Goal: Book appointment/travel/reservation

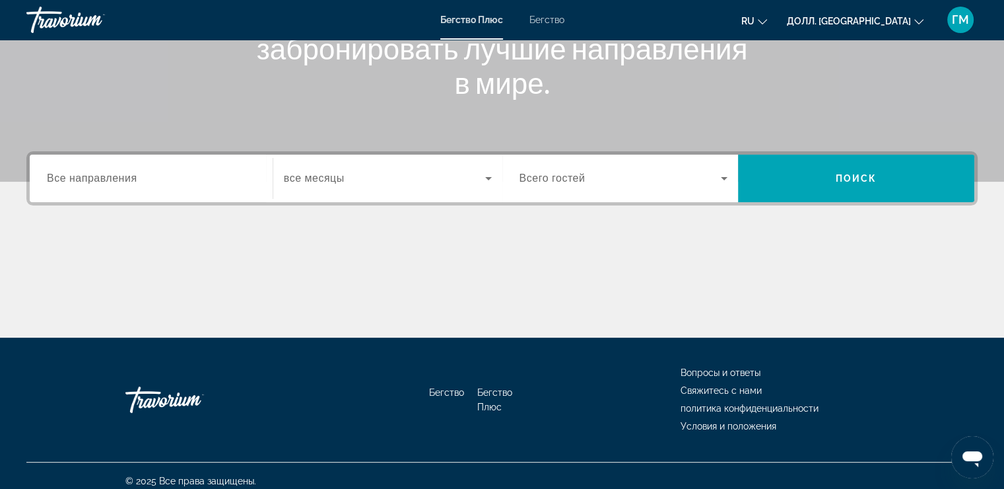
scroll to position [225, 0]
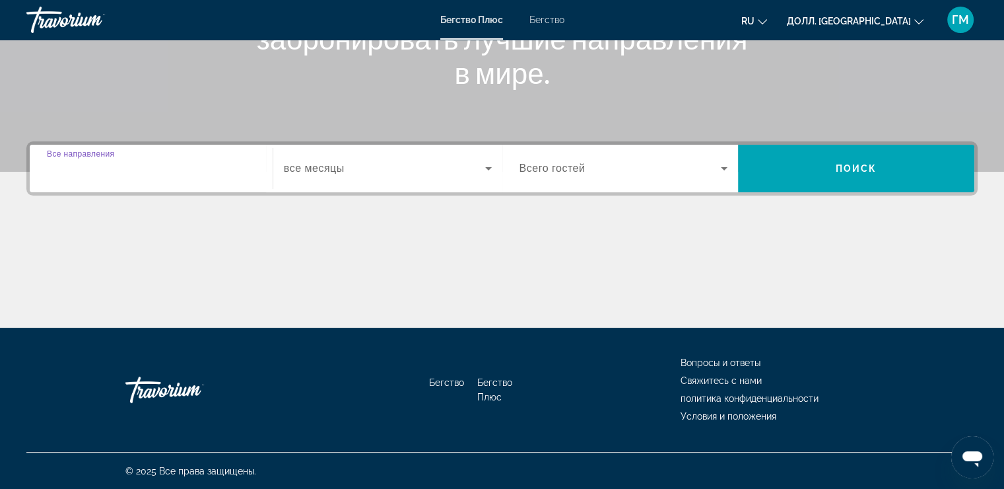
click at [243, 168] on input "Пункт назначения Все направления" at bounding box center [151, 169] width 209 height 16
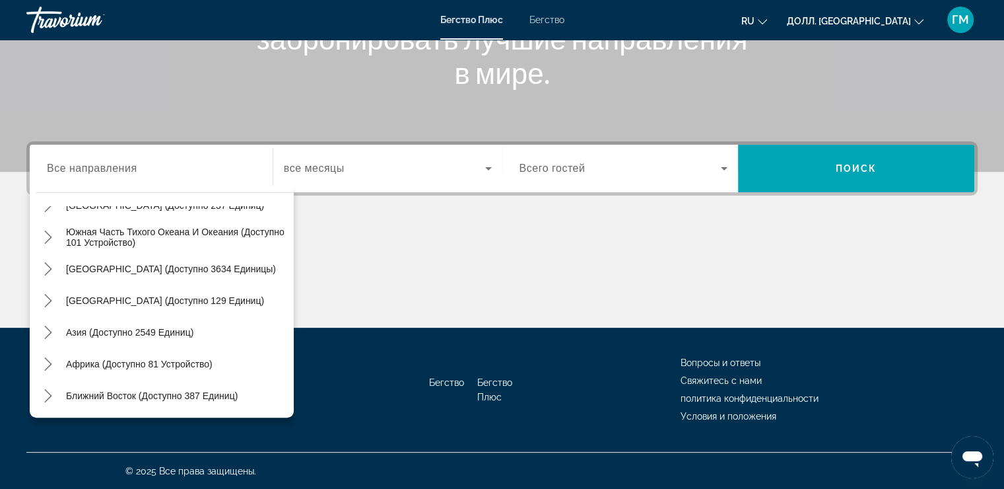
scroll to position [214, 0]
click at [146, 338] on span "Выберите пункт назначения: Азия (доступно 2549 единиц)" at bounding box center [129, 332] width 141 height 32
type input "**********"
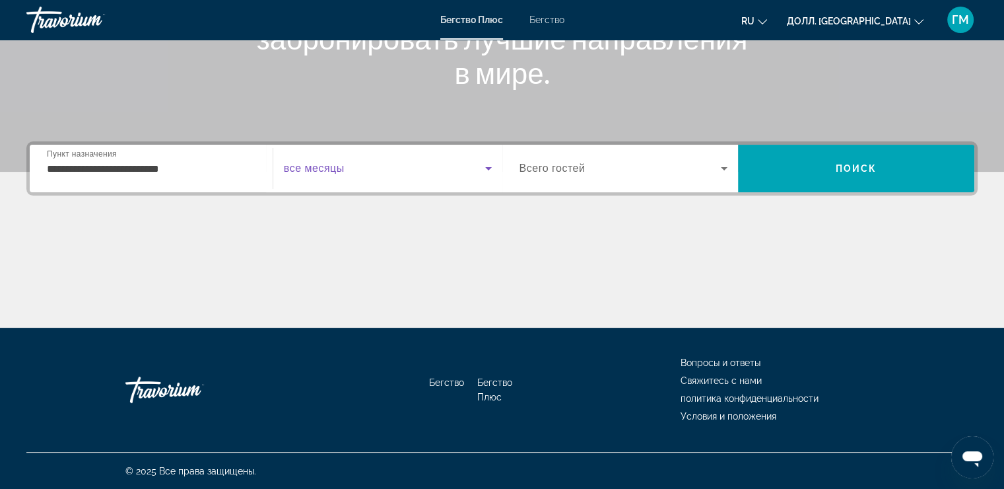
click at [487, 172] on icon "Виджет поиска" at bounding box center [489, 168] width 16 height 16
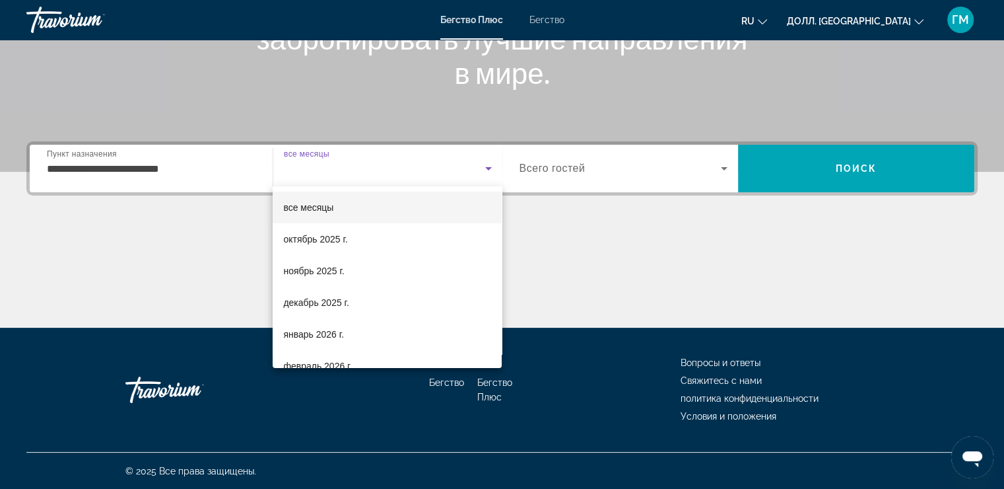
click at [802, 184] on div at bounding box center [502, 244] width 1004 height 489
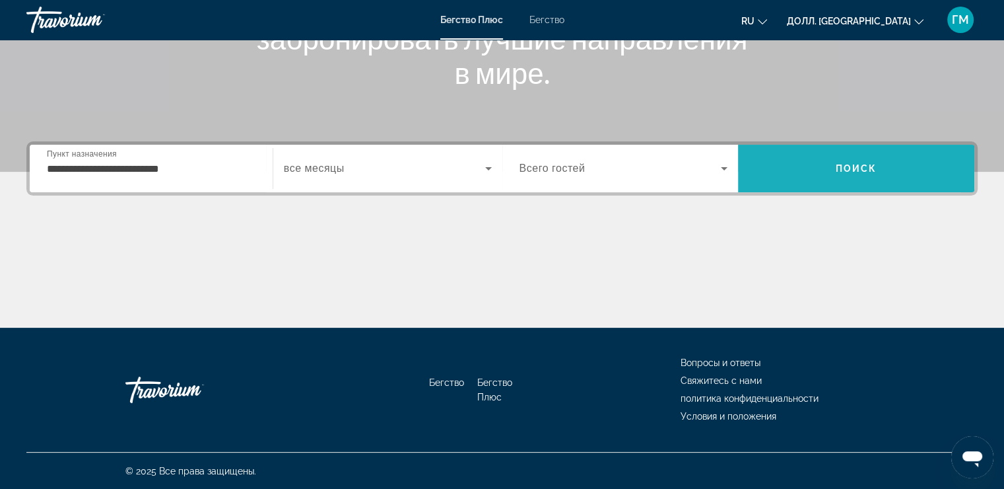
click at [802, 184] on span "Поиск" at bounding box center [856, 169] width 236 height 48
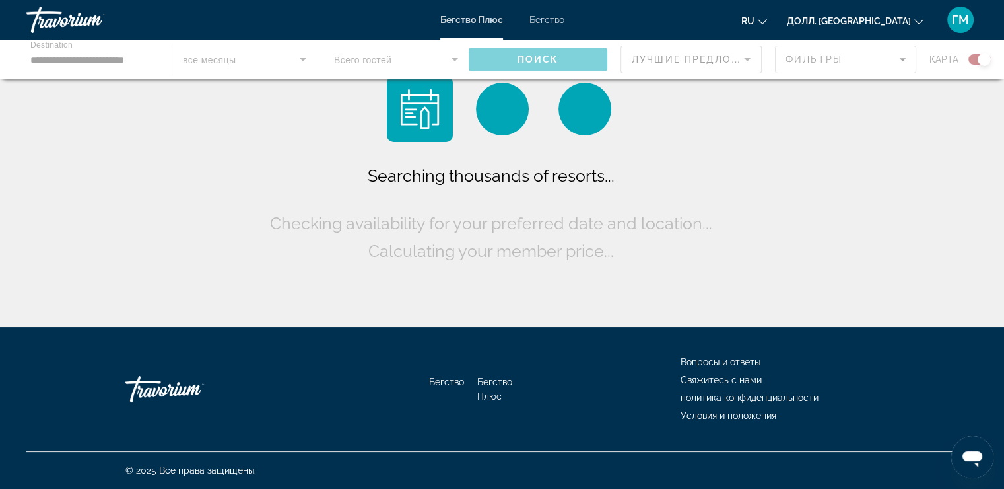
click at [802, 184] on div "Searching thousands of resorts... Checking availability for your preferred date…" at bounding box center [502, 166] width 1004 height 333
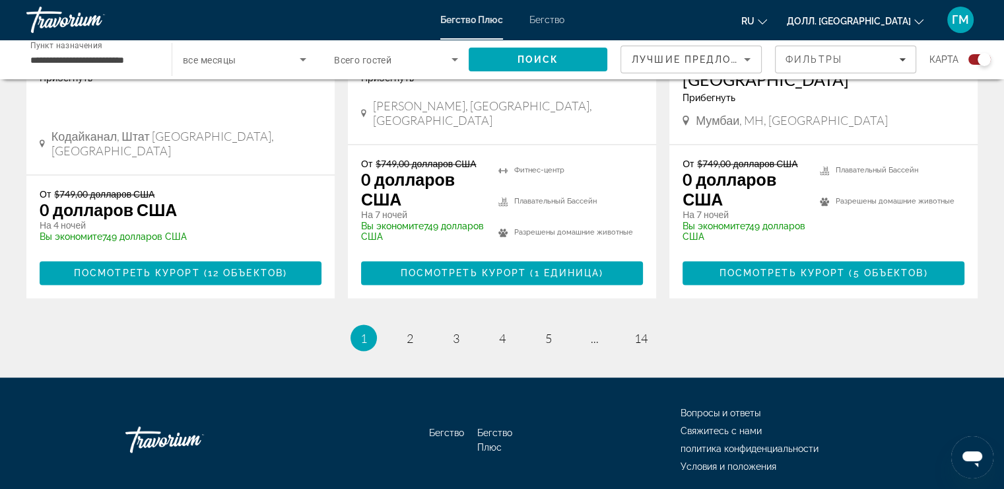
scroll to position [2198, 0]
click at [415, 326] on link "страница 2" at bounding box center [409, 337] width 23 height 23
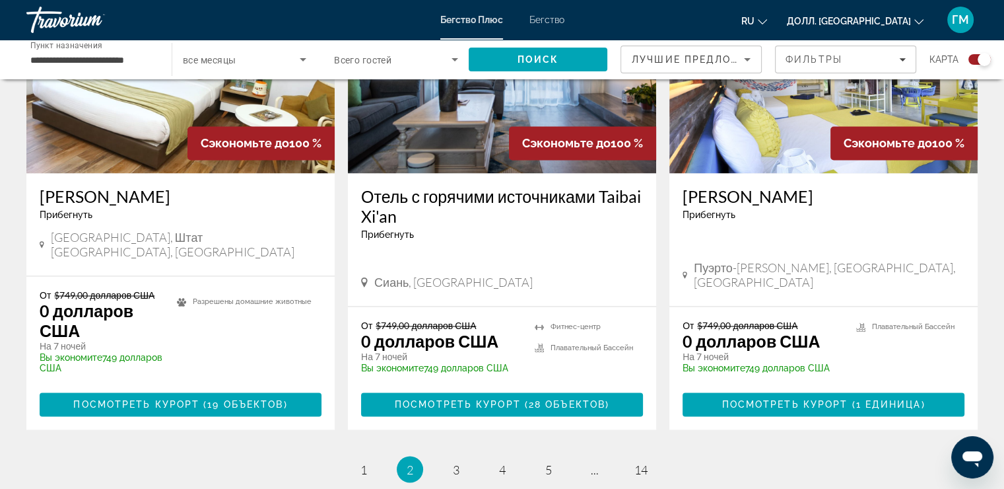
scroll to position [2105, 0]
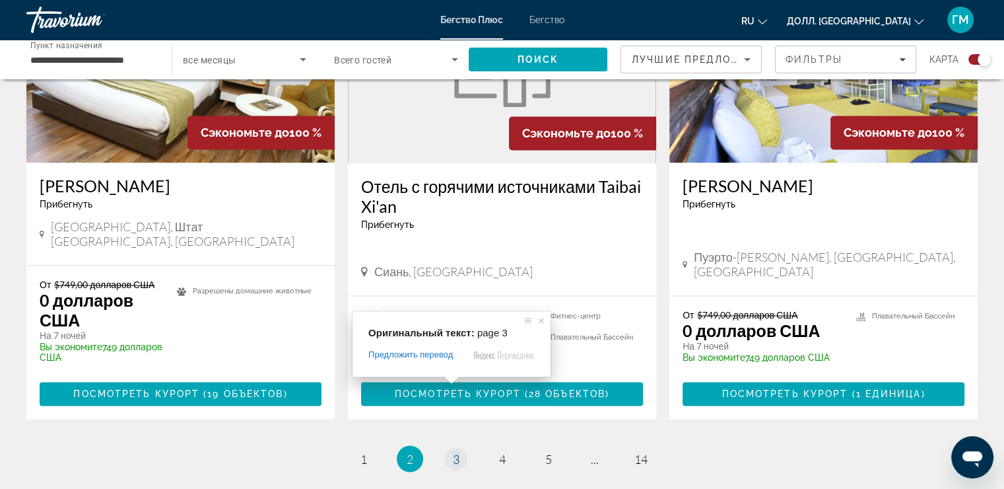
click at [453, 380] on span at bounding box center [451, 380] width 17 height 8
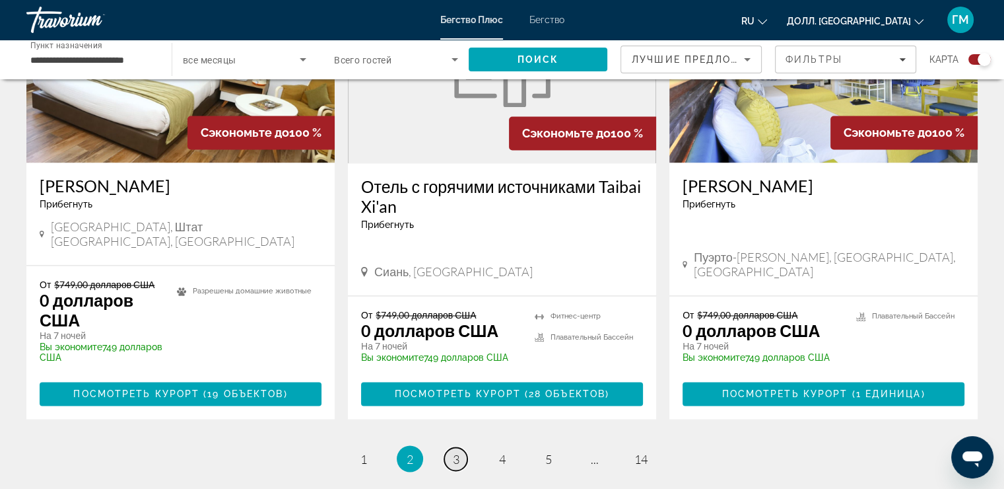
click at [456, 451] on ya-tr-span "3" at bounding box center [456, 458] width 7 height 15
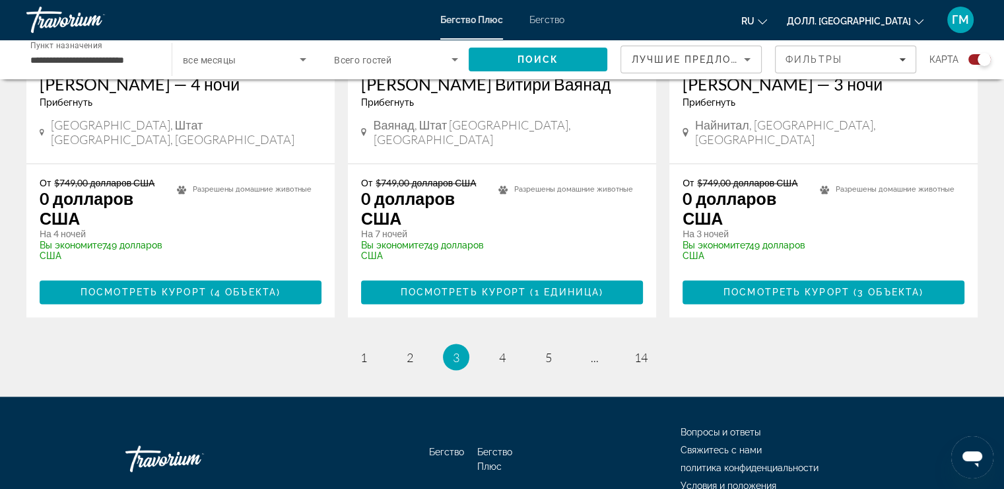
scroll to position [2217, 0]
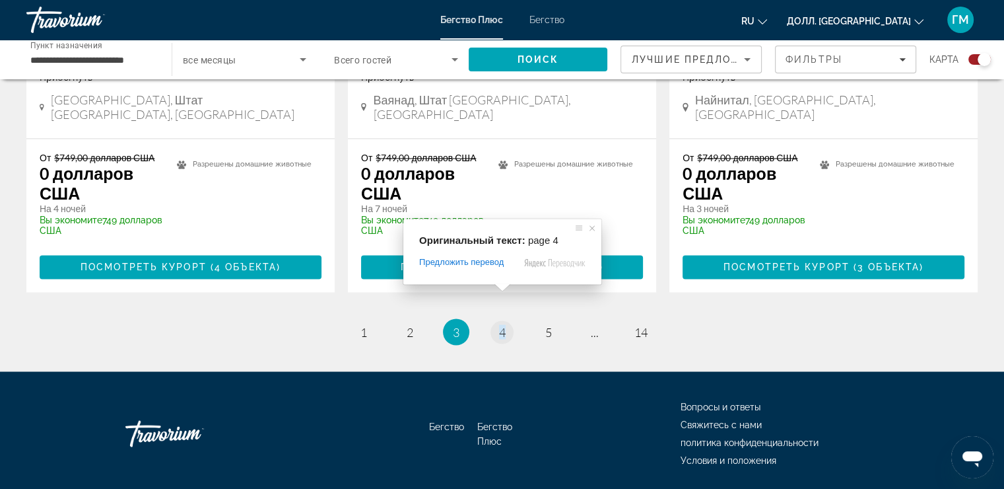
click at [504, 287] on span at bounding box center [502, 287] width 17 height 8
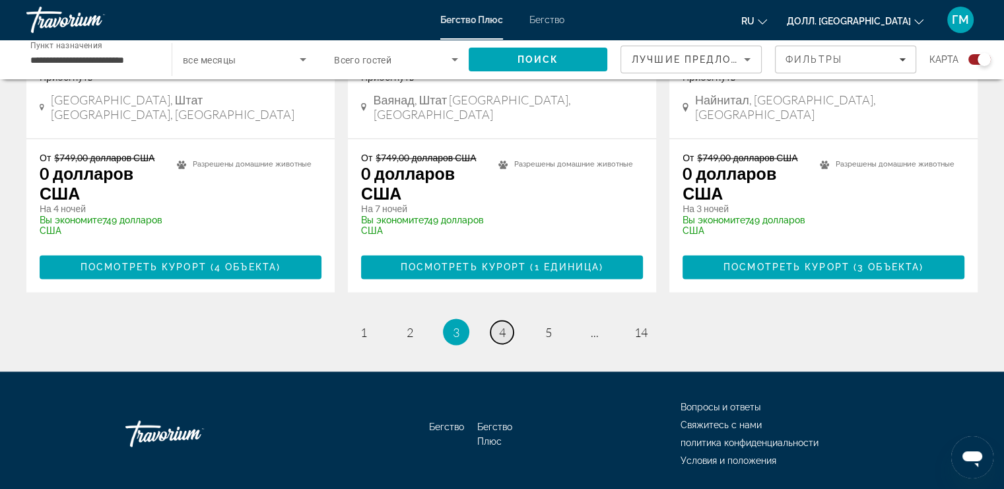
click at [499, 324] on span "4" at bounding box center [502, 331] width 7 height 15
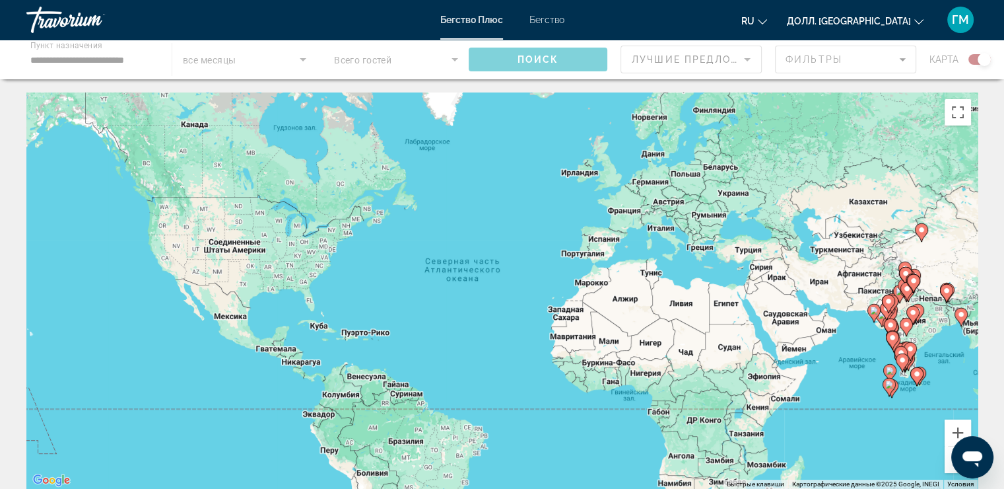
click at [498, 291] on div "Чтобы активировать перетаскивание с помощью клавиатуры, нажмите Alt + Enter. По…" at bounding box center [502, 290] width 952 height 396
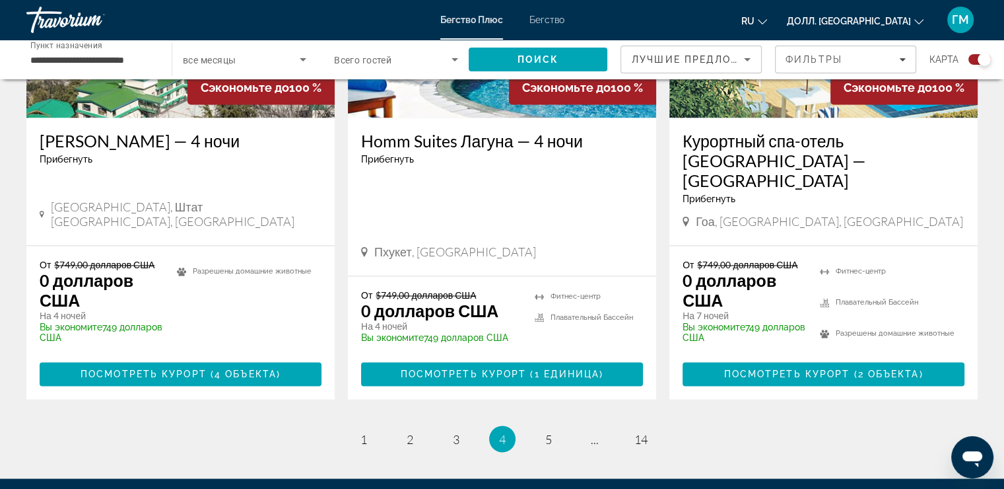
scroll to position [2217, 0]
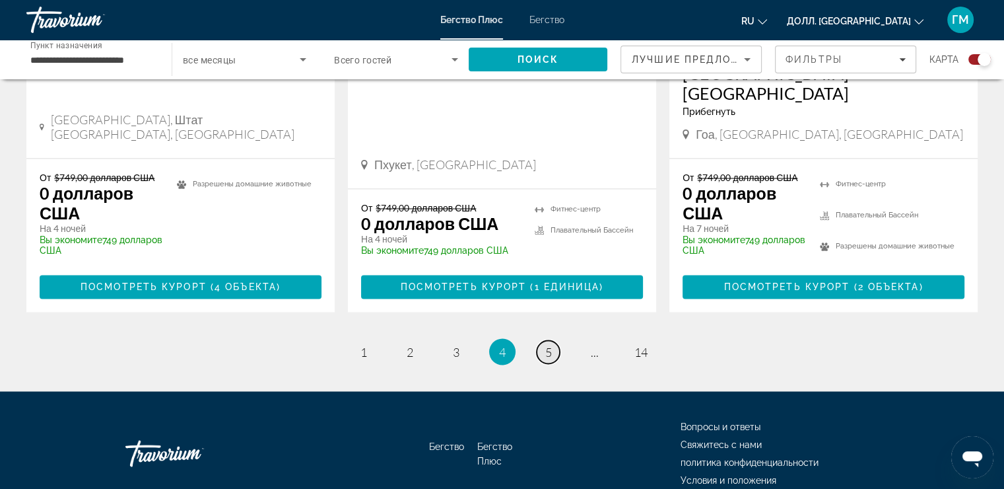
click at [550, 344] on ya-tr-span "5" at bounding box center [548, 351] width 7 height 15
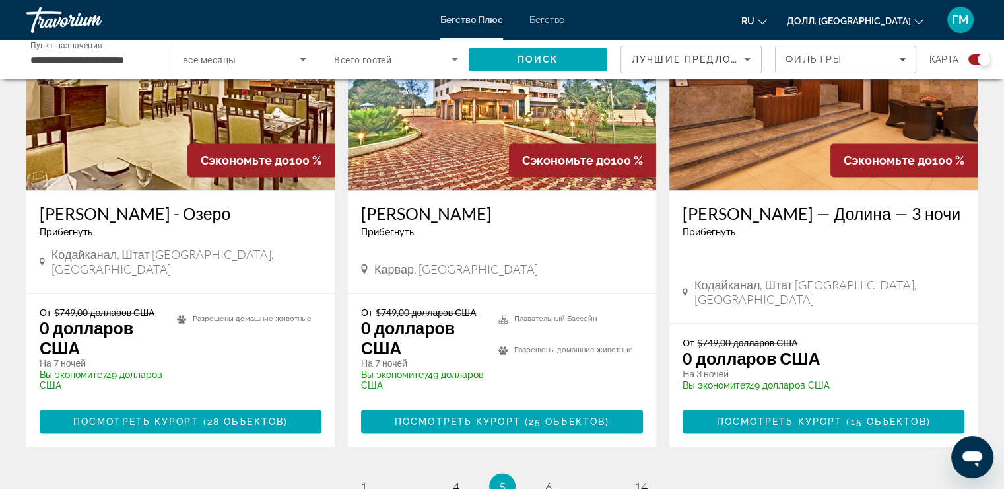
scroll to position [2130, 0]
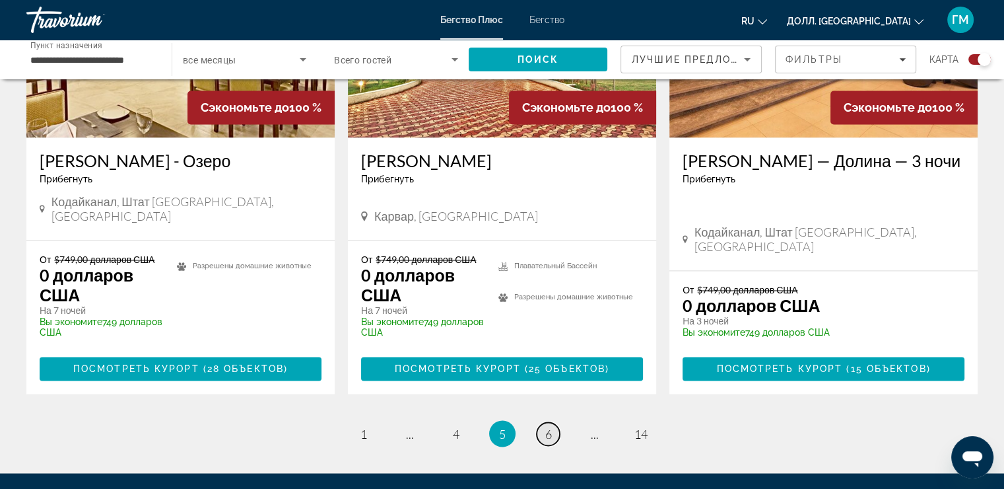
click at [552, 422] on link "страница 6" at bounding box center [548, 433] width 23 height 23
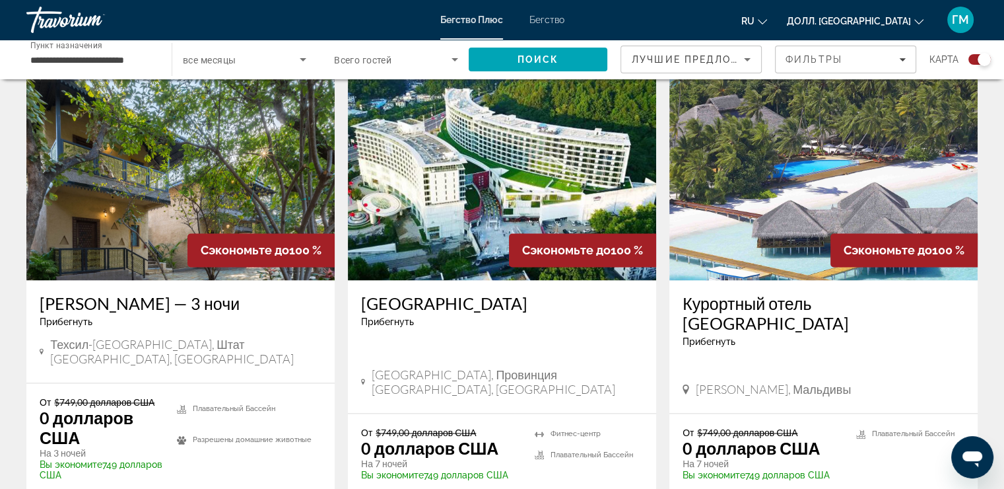
scroll to position [2007, 0]
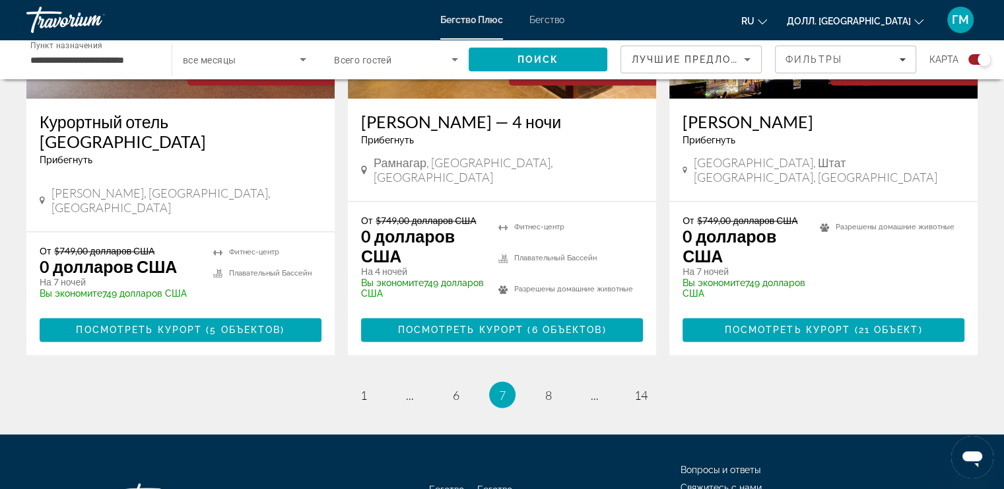
scroll to position [2217, 0]
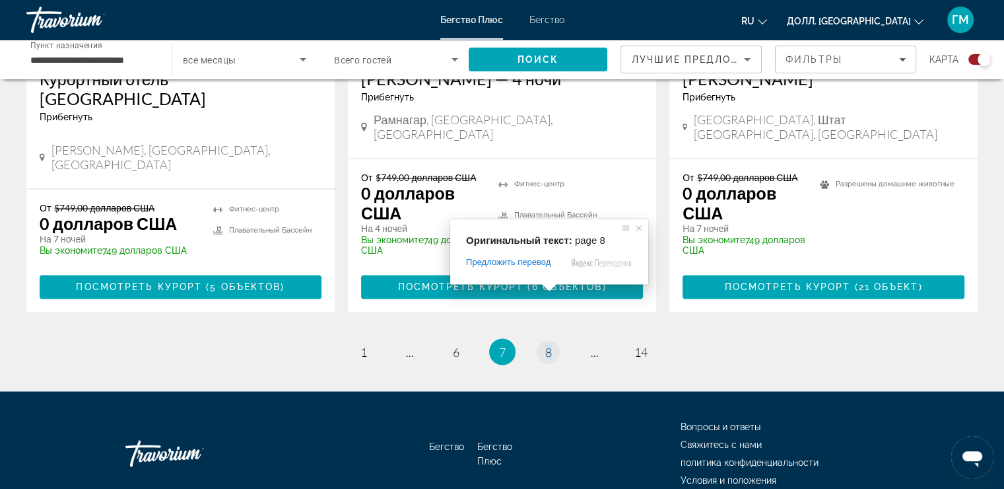
click at [547, 285] on span at bounding box center [549, 287] width 17 height 8
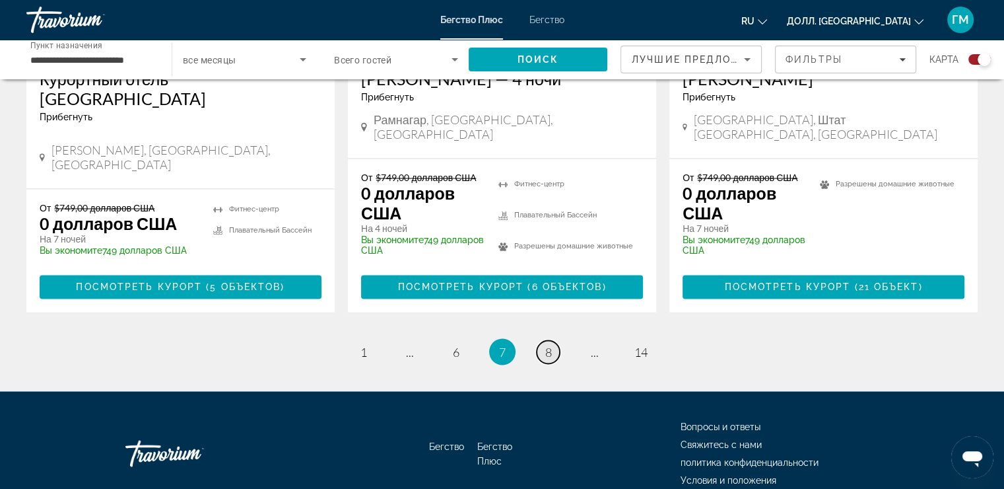
click at [556, 340] on link "страница 8" at bounding box center [548, 351] width 23 height 23
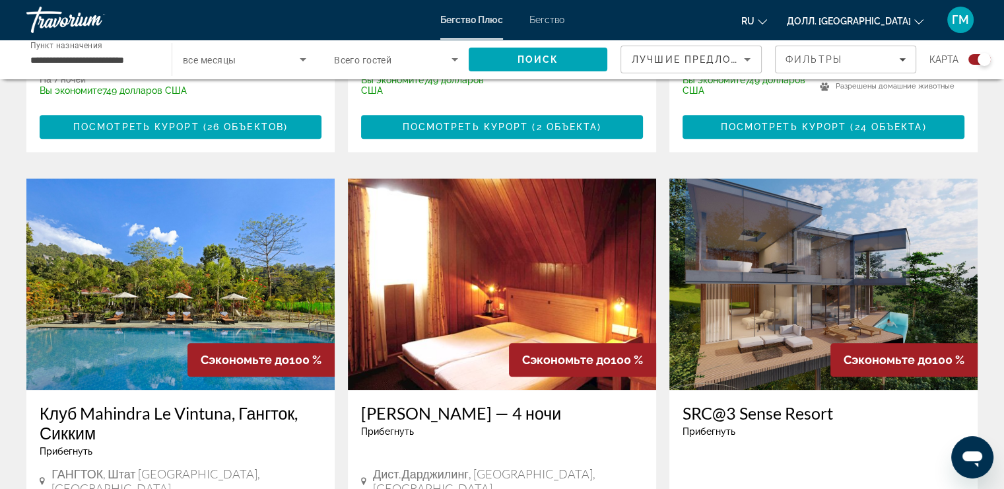
scroll to position [1391, 0]
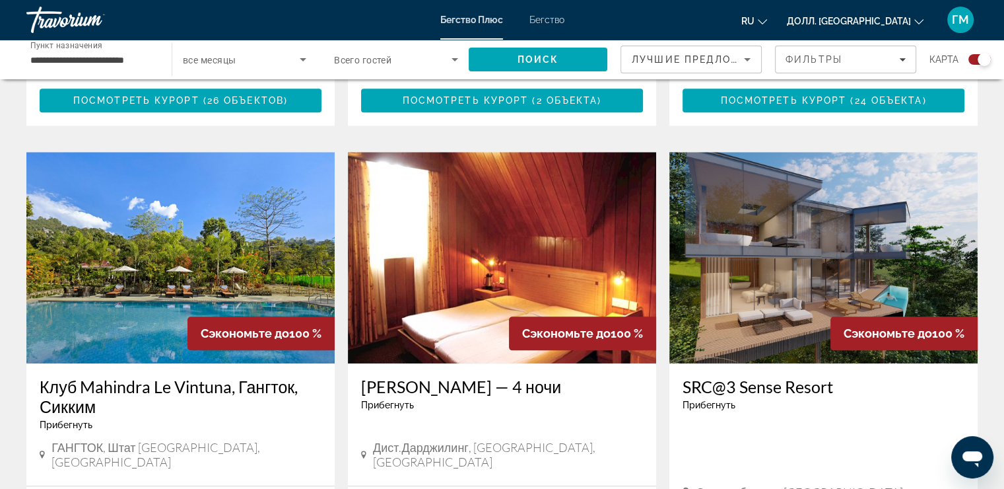
click at [734, 279] on img "Основное содержание" at bounding box center [824, 257] width 308 height 211
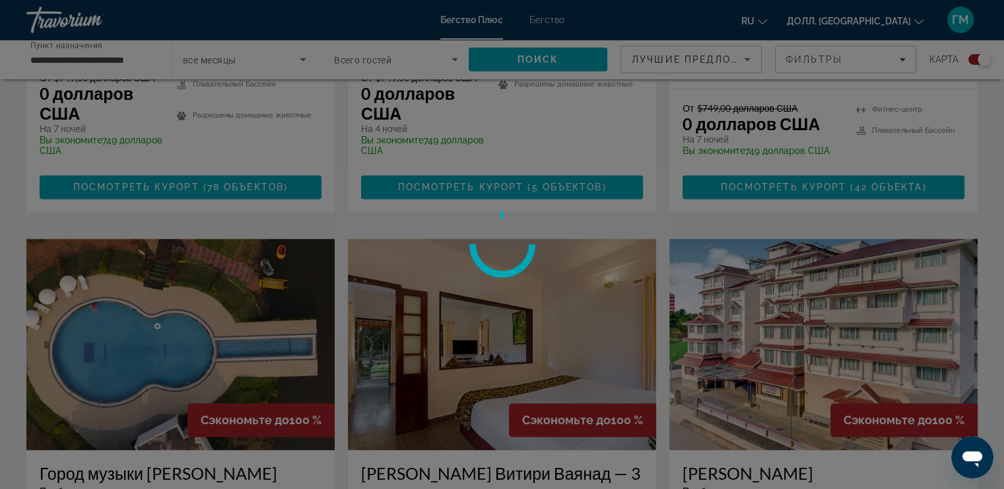
scroll to position [2207, 0]
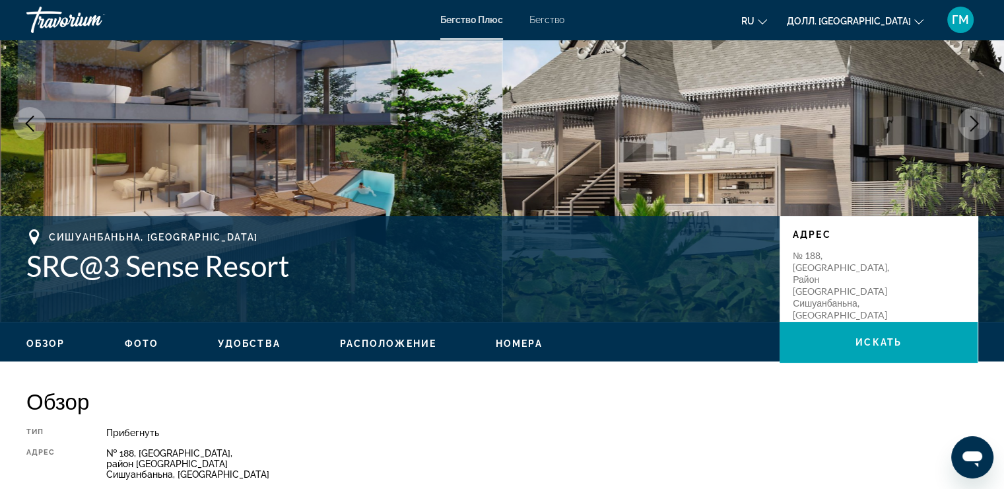
scroll to position [44, 0]
